Goal: Task Accomplishment & Management: Use online tool/utility

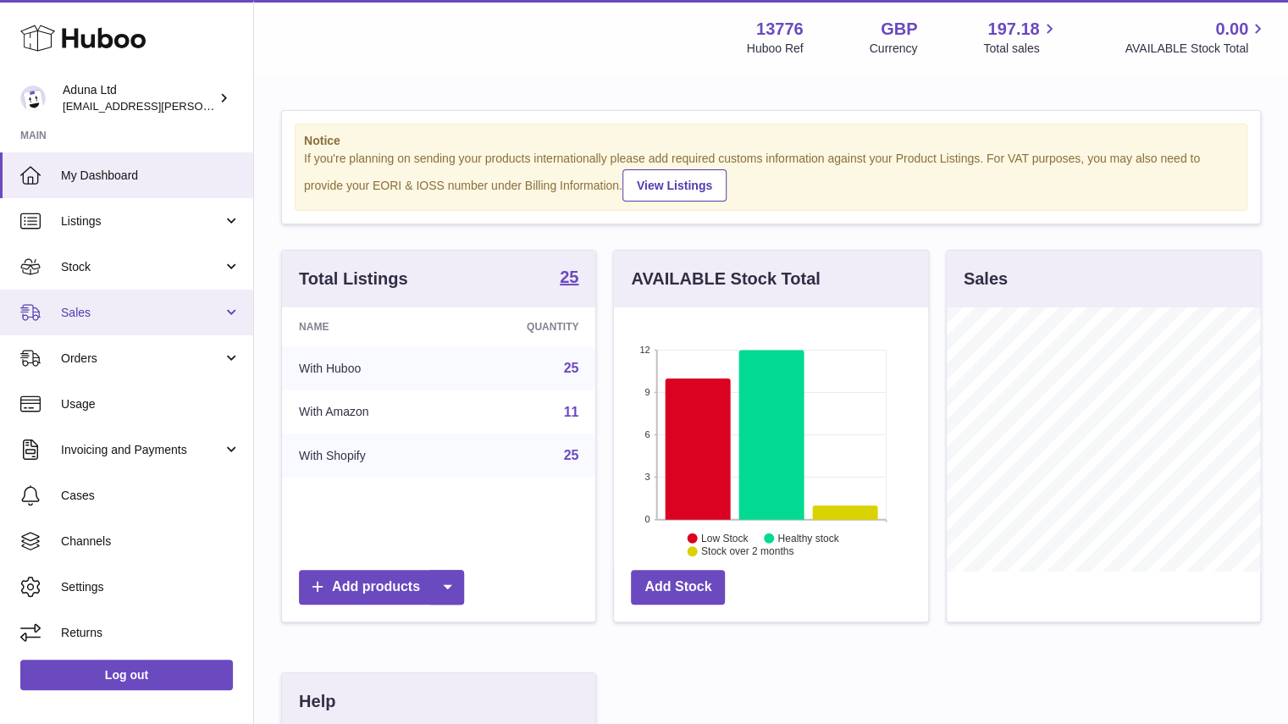
click at [183, 319] on span "Sales" at bounding box center [142, 313] width 162 height 16
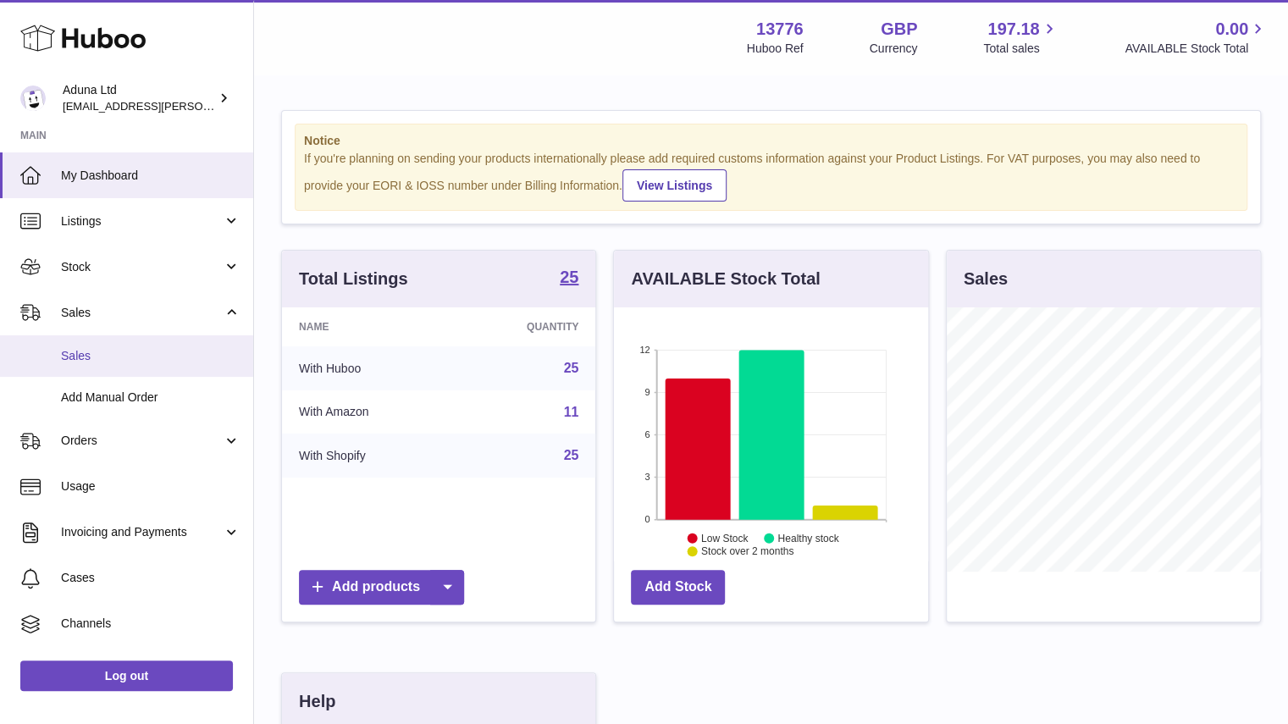
click at [183, 350] on span "Sales" at bounding box center [150, 356] width 179 height 16
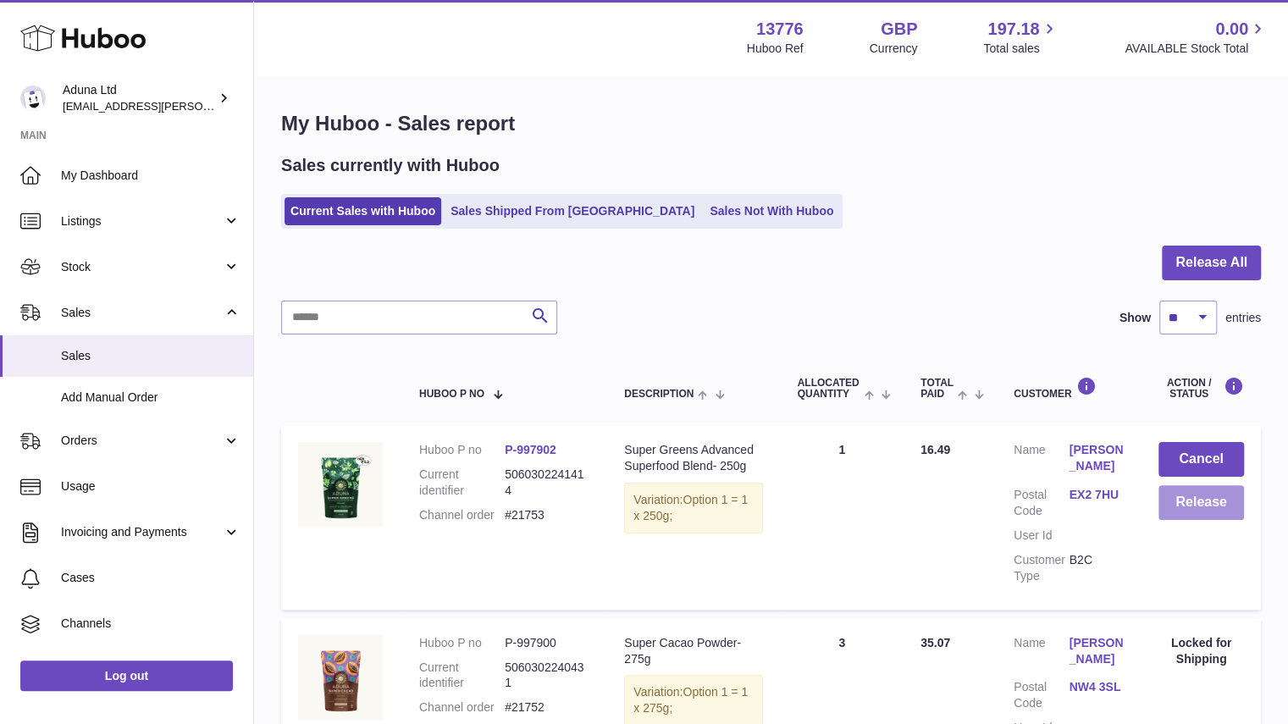
click at [1207, 514] on button "Release" at bounding box center [1201, 502] width 86 height 35
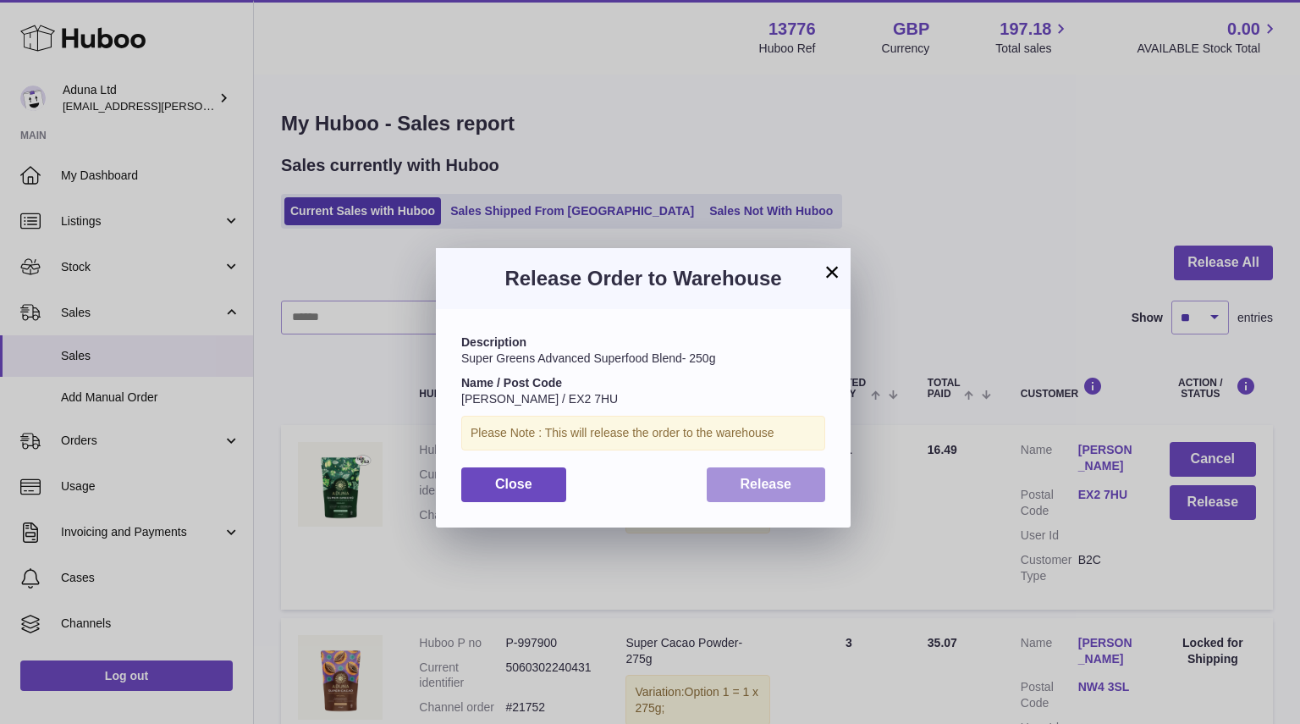
click at [766, 478] on span "Release" at bounding box center [767, 484] width 52 height 14
